Goal: Information Seeking & Learning: Learn about a topic

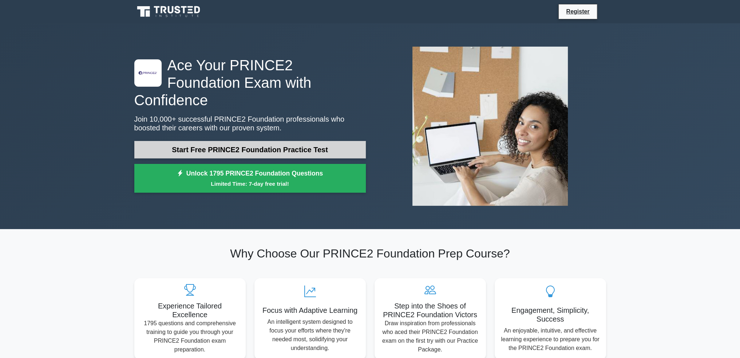
click at [269, 141] on link "Start Free PRINCE2 Foundation Practice Test" at bounding box center [249, 149] width 231 height 17
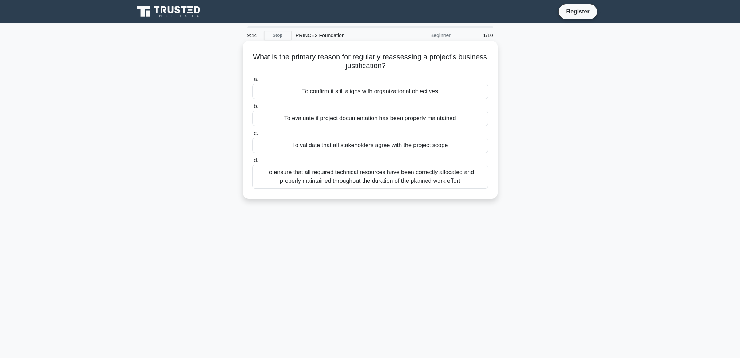
click at [329, 93] on div "To confirm it still aligns with organizational objectives" at bounding box center [370, 91] width 236 height 15
click at [252, 82] on input "a. To confirm it still aligns with organizational objectives" at bounding box center [252, 79] width 0 height 5
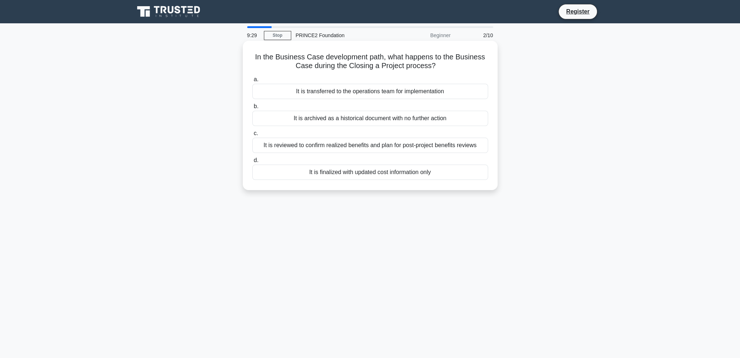
click at [371, 145] on div "It is reviewed to confirm realized benefits and plan for post-project benefits …" at bounding box center [370, 145] width 236 height 15
click at [252, 136] on input "c. It is reviewed to confirm realized benefits and plan for post-project benefi…" at bounding box center [252, 133] width 0 height 5
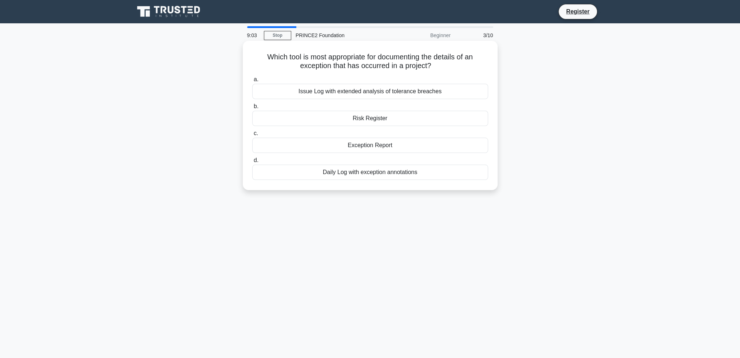
click at [331, 117] on div "Risk Register" at bounding box center [370, 118] width 236 height 15
click at [252, 109] on input "b. Risk Register" at bounding box center [252, 106] width 0 height 5
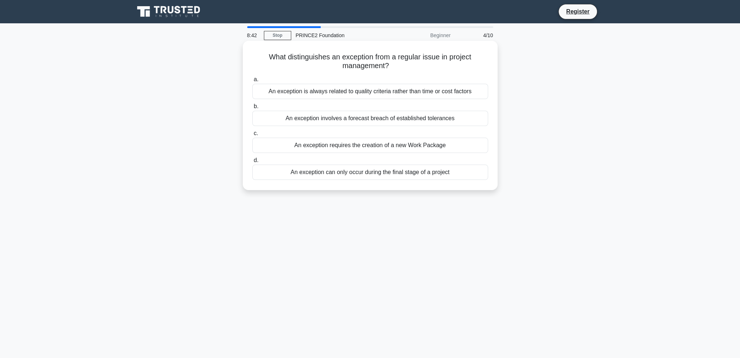
click at [330, 119] on div "An exception involves a forecast breach of established tolerances" at bounding box center [370, 118] width 236 height 15
click at [252, 109] on input "b. An exception involves a forecast breach of established tolerances" at bounding box center [252, 106] width 0 height 5
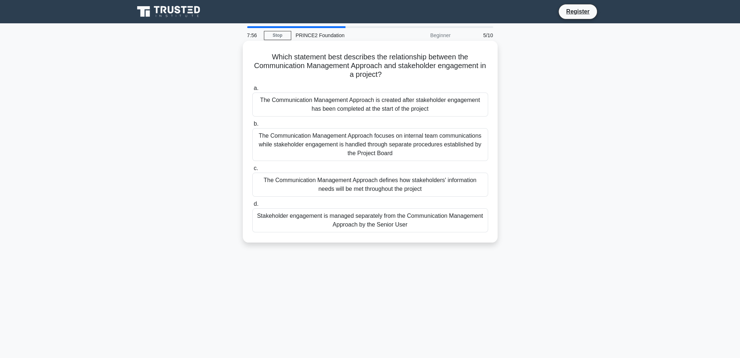
click at [390, 183] on div "The Communication Management Approach defines how stakeholders' information nee…" at bounding box center [370, 185] width 236 height 24
click at [252, 171] on input "c. The Communication Management Approach defines how stakeholders' information …" at bounding box center [252, 168] width 0 height 5
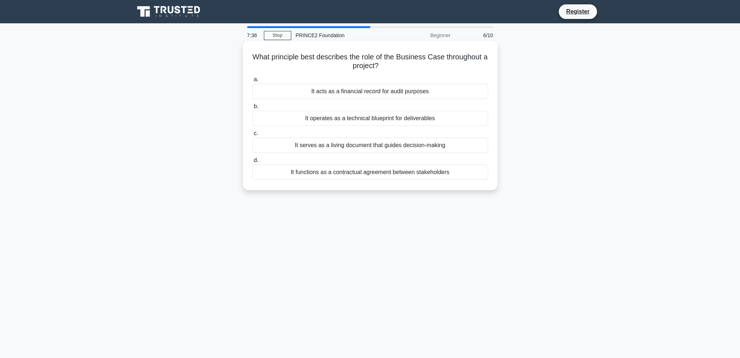
click at [387, 144] on div "It serves as a living document that guides decision-making" at bounding box center [370, 145] width 236 height 15
click at [252, 136] on input "c. It serves as a living document that guides decision-making" at bounding box center [252, 133] width 0 height 5
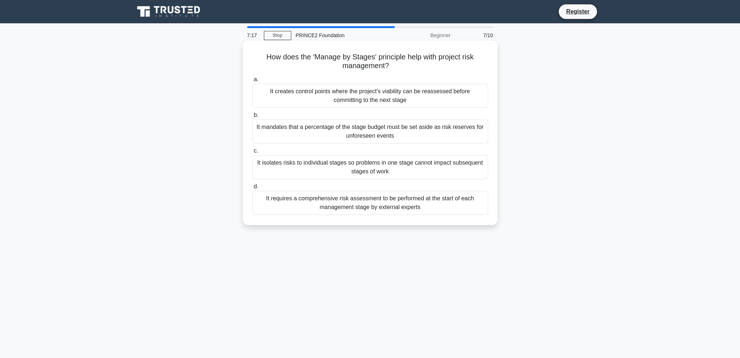
click at [455, 102] on div "It creates control points where the project's viability can be reassessed befor…" at bounding box center [370, 96] width 236 height 24
click at [252, 82] on input "a. It creates control points where the project's viability can be reassessed be…" at bounding box center [252, 79] width 0 height 5
click at [395, 135] on div "A summary of the key threats and opportunities and their likely impact on the b…" at bounding box center [370, 131] width 236 height 24
click at [252, 118] on input "b. A summary of the key threats and opportunities and their likely impact on th…" at bounding box center [252, 115] width 0 height 5
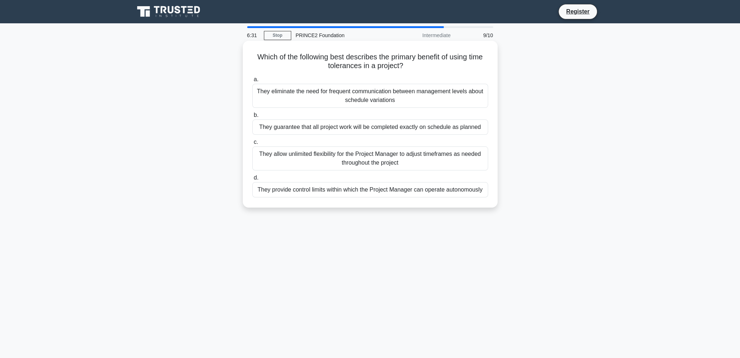
click at [459, 122] on div "They guarantee that all project work will be completed exactly on schedule as p…" at bounding box center [370, 126] width 236 height 15
click at [252, 118] on input "b. They guarantee that all project work will be completed exactly on schedule a…" at bounding box center [252, 115] width 0 height 5
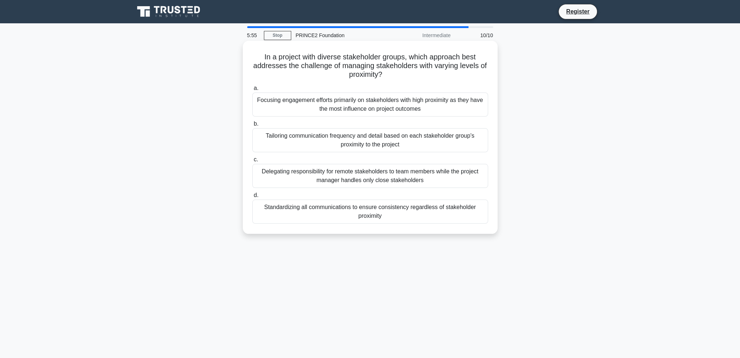
click at [433, 135] on div "Tailoring communication frequency and detail based on each stakeholder group's …" at bounding box center [370, 140] width 236 height 24
click at [252, 126] on input "b. Tailoring communication frequency and detail based on each stakeholder group…" at bounding box center [252, 124] width 0 height 5
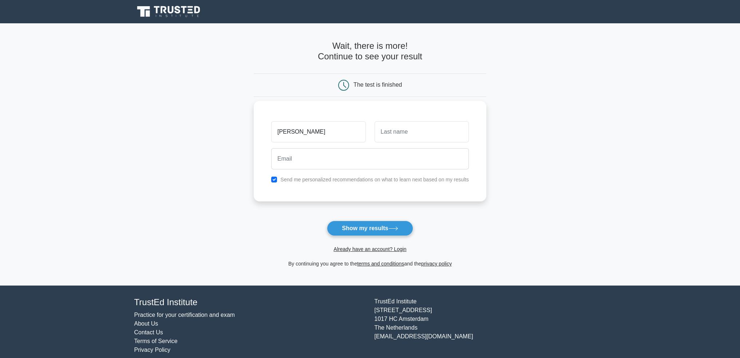
type input "[PERSON_NAME]"
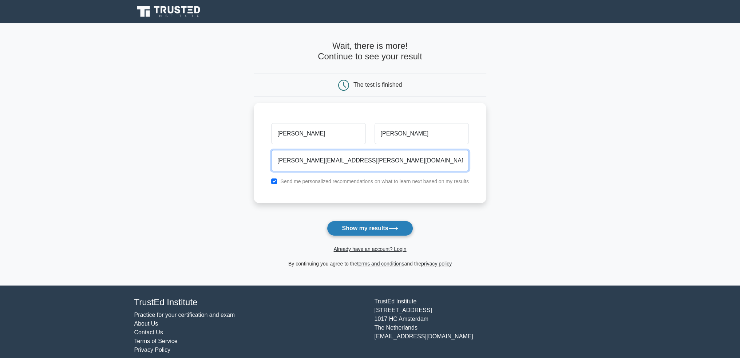
type input "[PERSON_NAME][EMAIL_ADDRESS][PERSON_NAME][DOMAIN_NAME]"
click at [382, 228] on button "Show my results" at bounding box center [370, 228] width 86 height 15
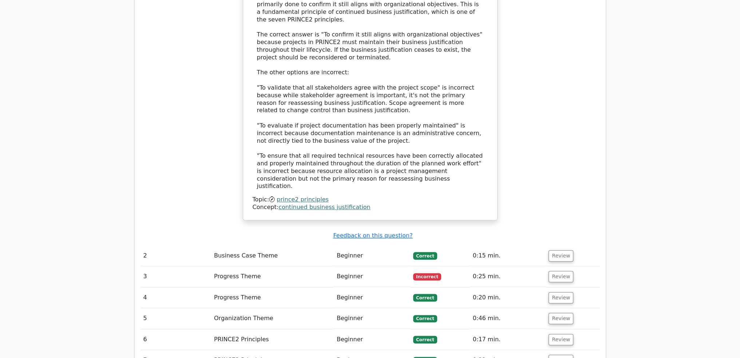
scroll to position [801, 0]
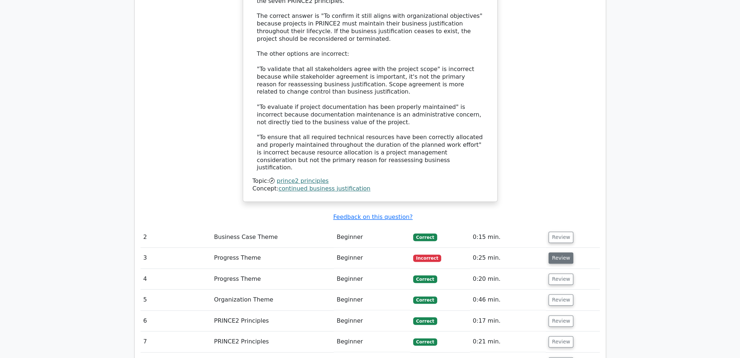
click at [552, 252] on button "Review" at bounding box center [560, 257] width 25 height 11
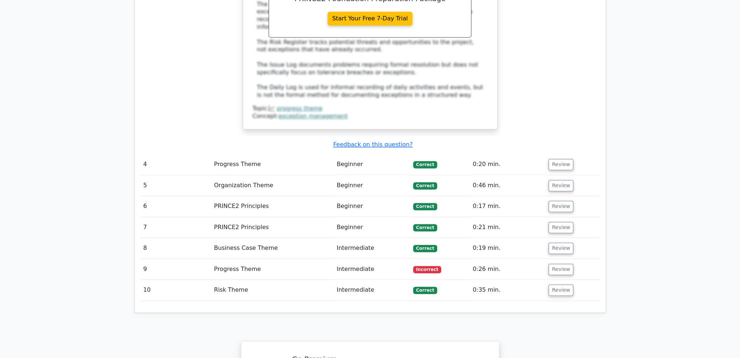
scroll to position [1274, 0]
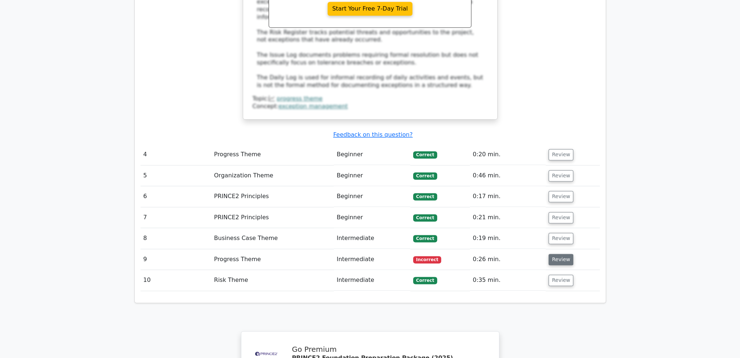
click at [563, 254] on button "Review" at bounding box center [560, 259] width 25 height 11
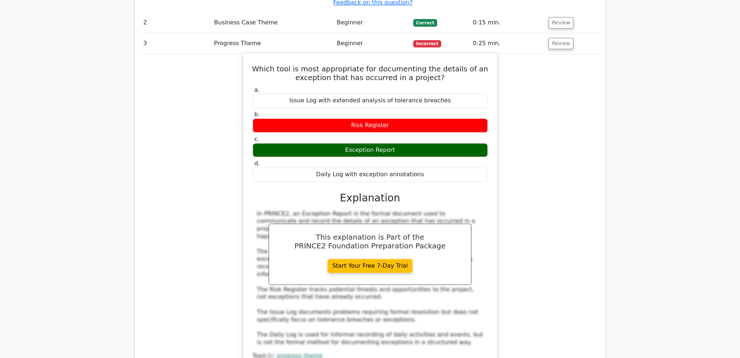
scroll to position [983, 0]
